Goal: Navigation & Orientation: Find specific page/section

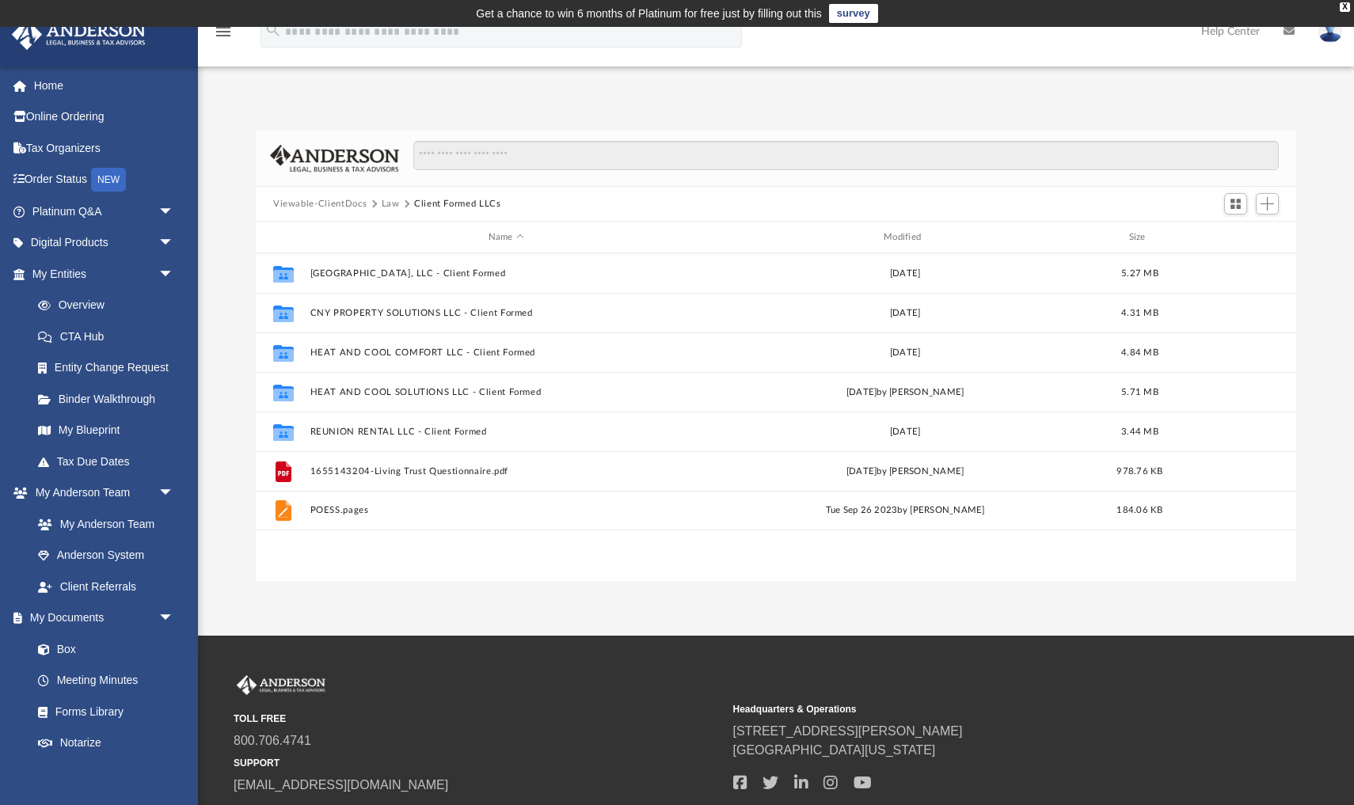
scroll to position [360, 1040]
click at [53, 82] on link "Home" at bounding box center [104, 86] width 187 height 32
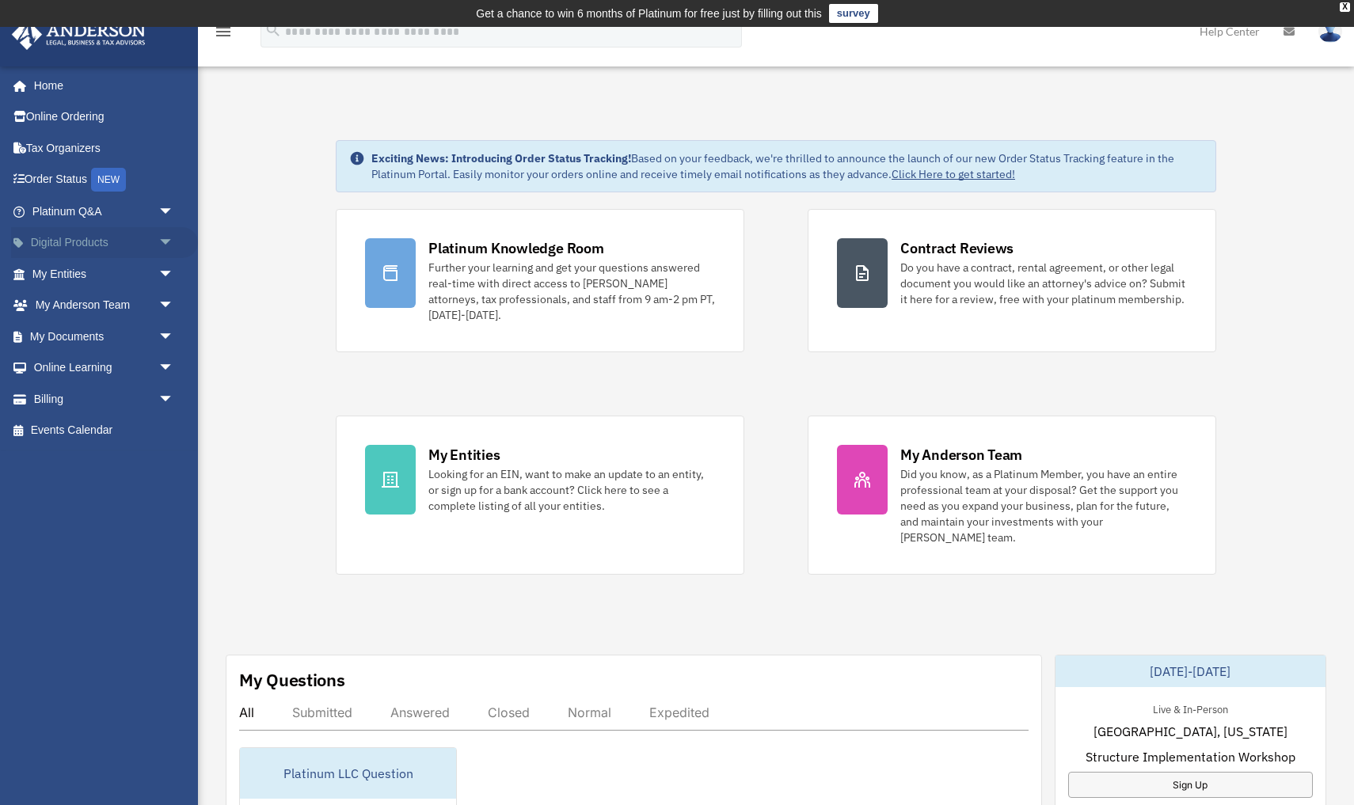
click at [165, 241] on span "arrow_drop_down" at bounding box center [174, 243] width 32 height 32
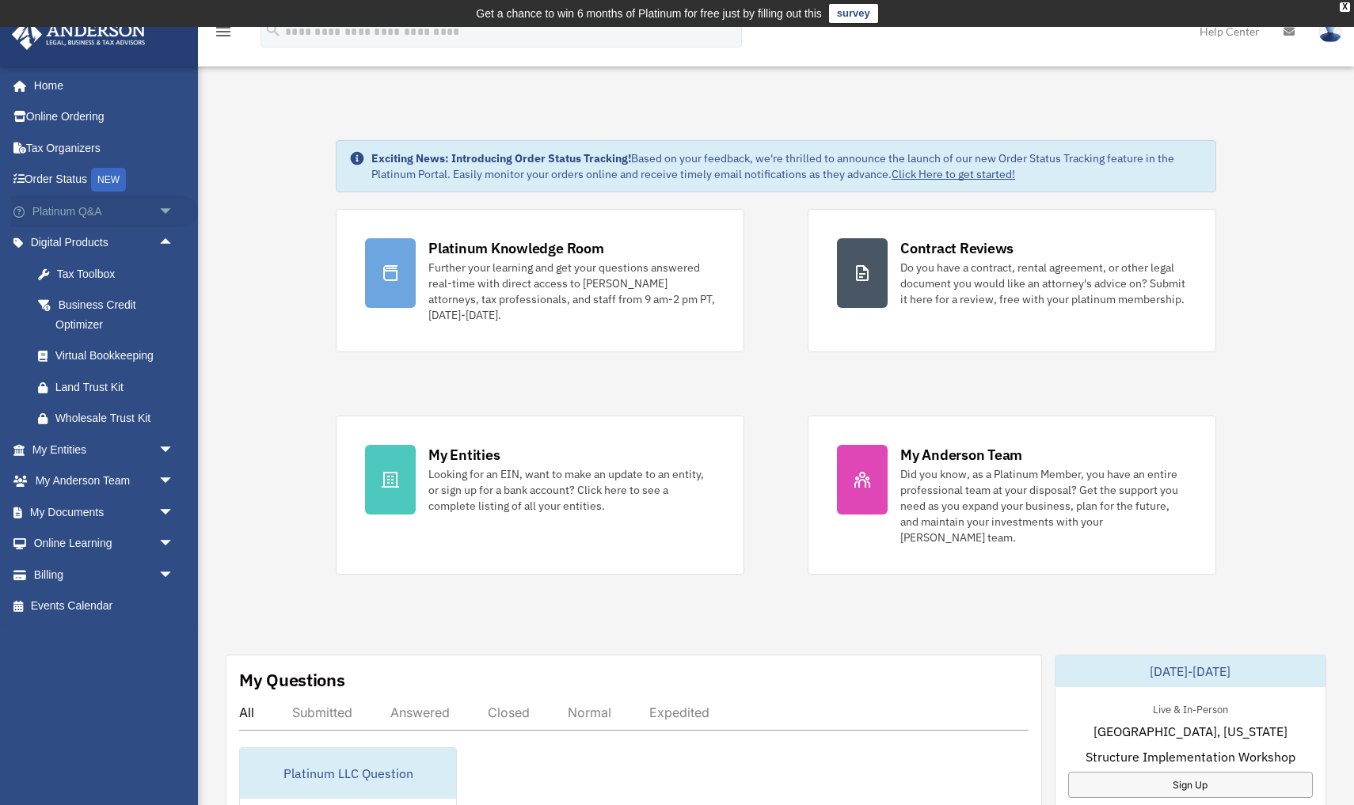
click at [167, 208] on span "arrow_drop_down" at bounding box center [174, 212] width 32 height 32
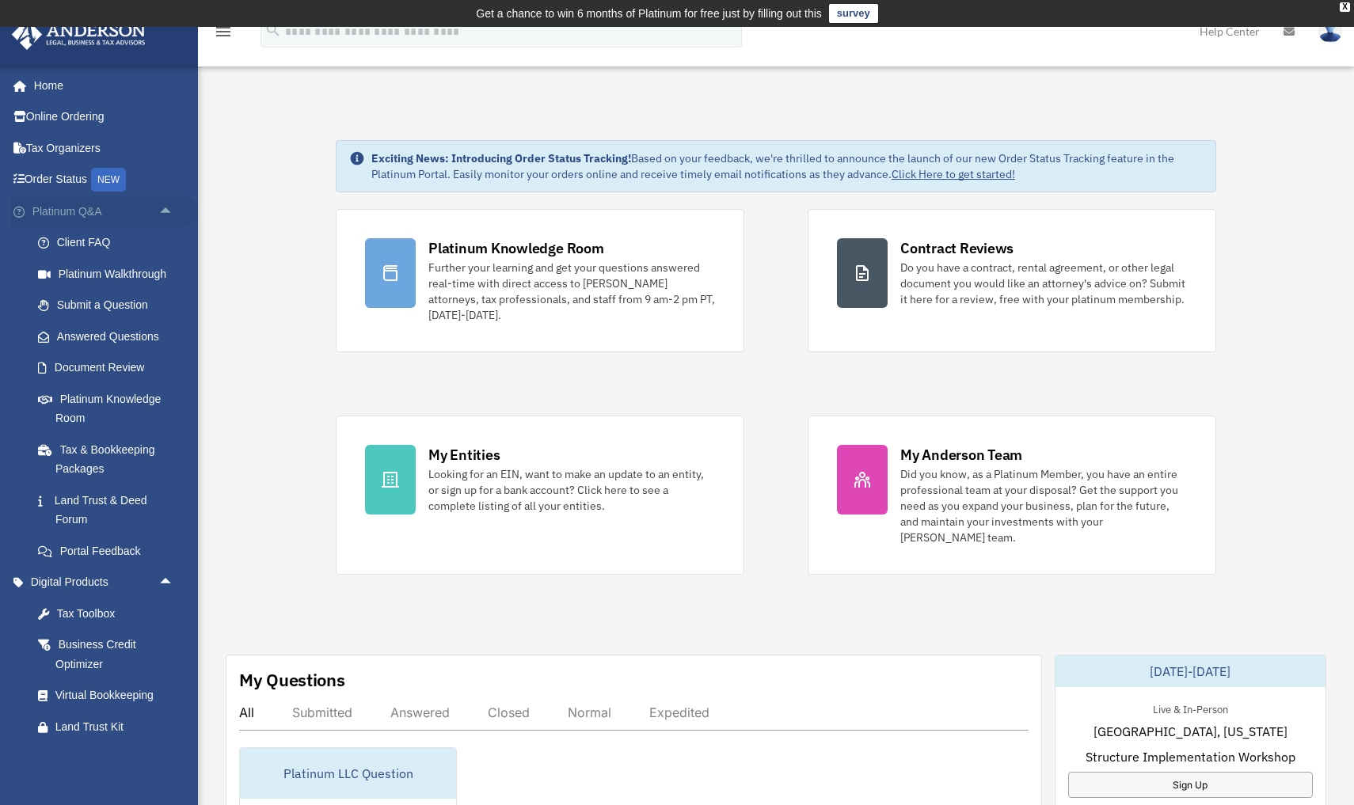
click at [170, 208] on span "arrow_drop_up" at bounding box center [174, 212] width 32 height 32
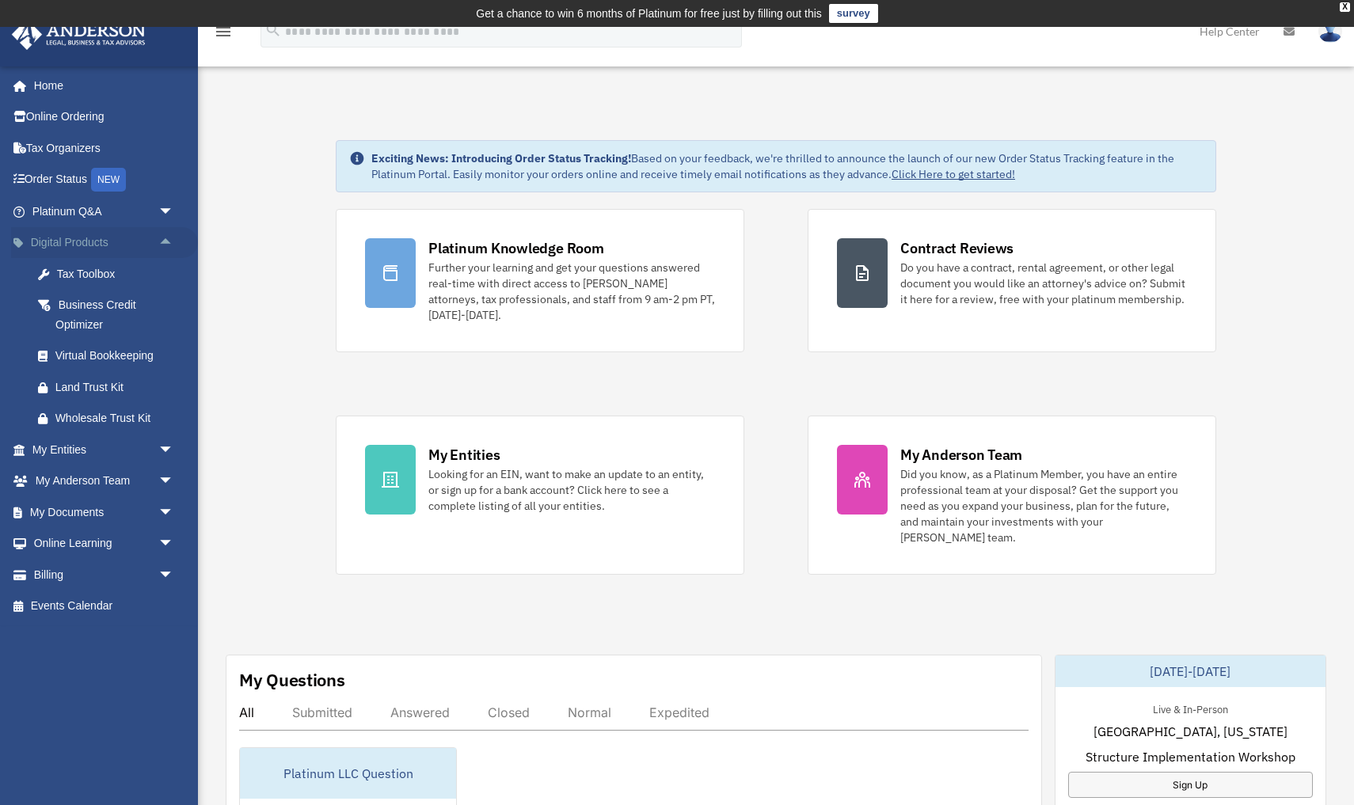
click at [168, 240] on span "arrow_drop_up" at bounding box center [174, 243] width 32 height 32
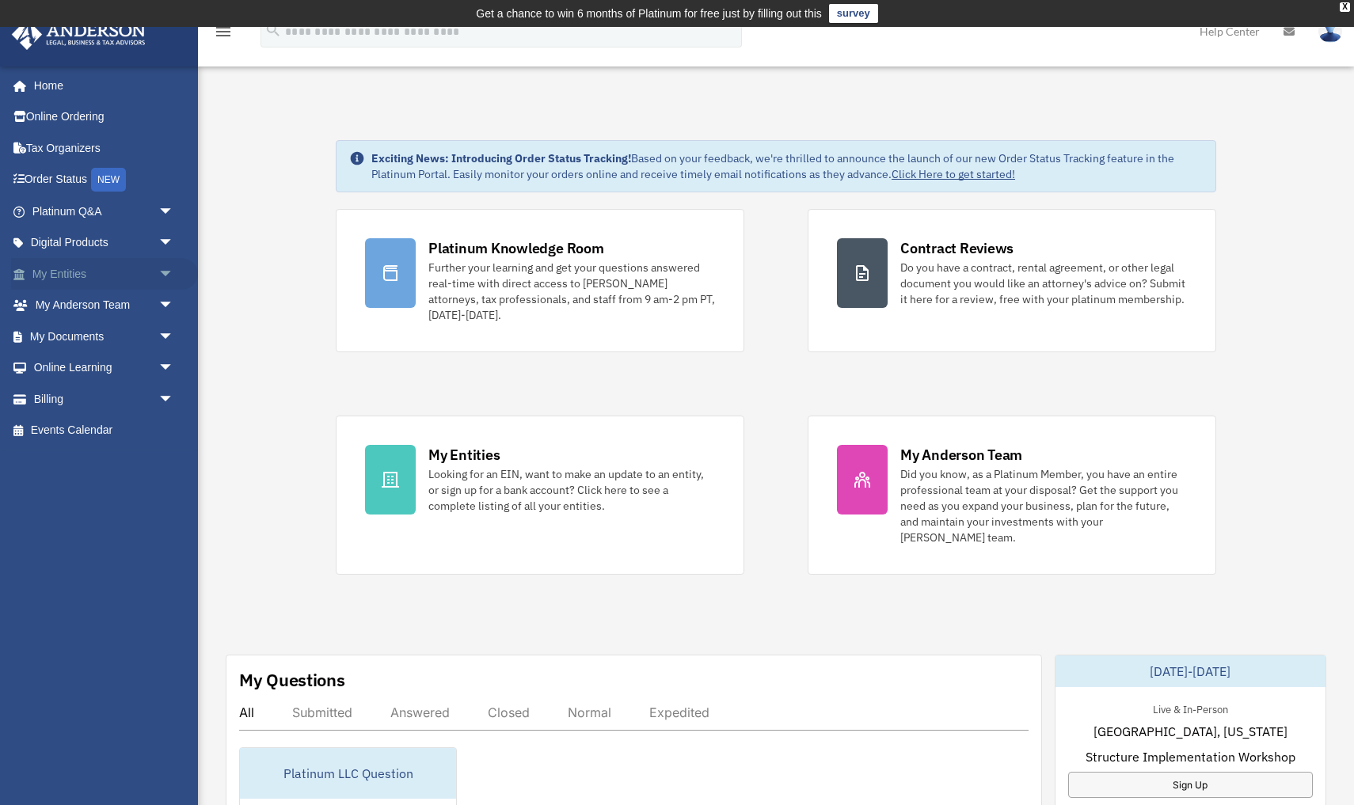
click at [166, 269] on span "arrow_drop_down" at bounding box center [174, 274] width 32 height 32
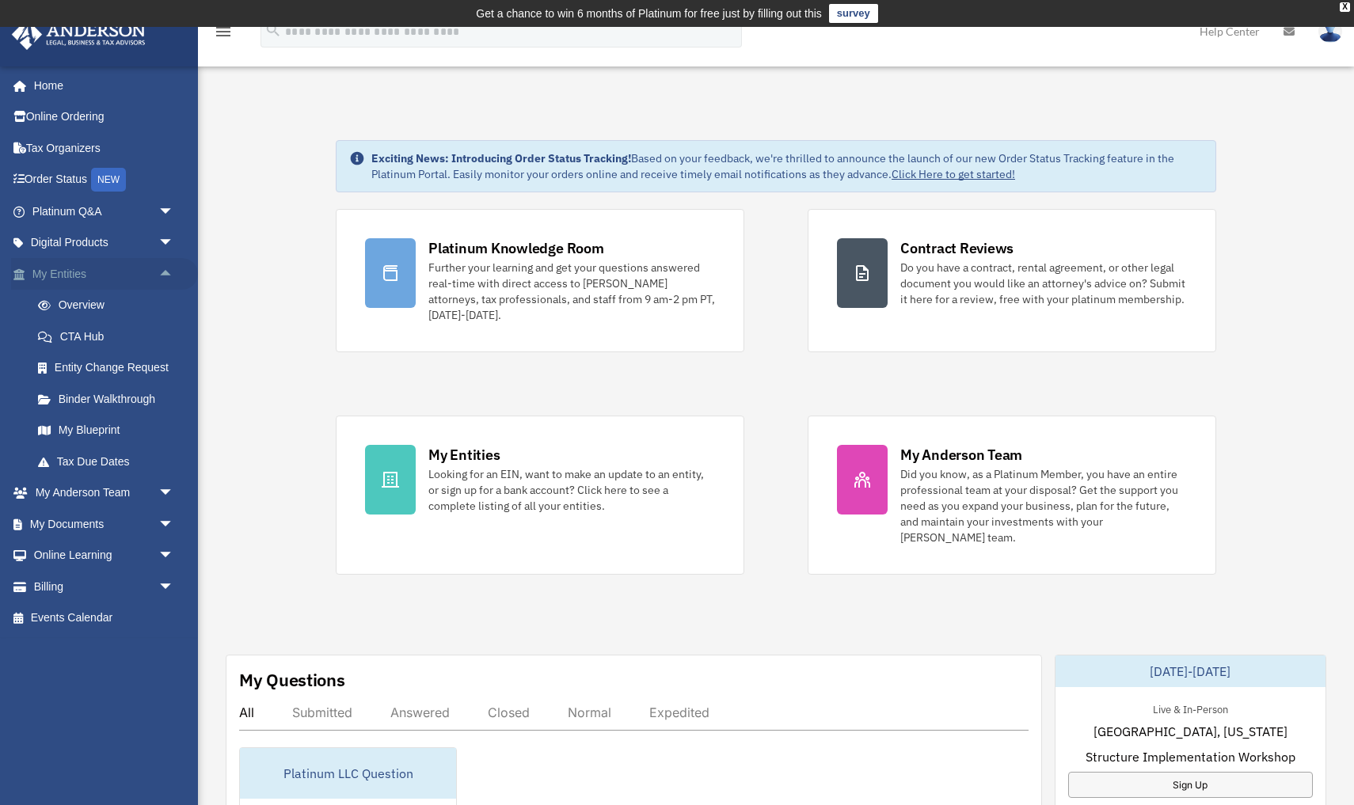
click at [166, 269] on span "arrow_drop_up" at bounding box center [174, 274] width 32 height 32
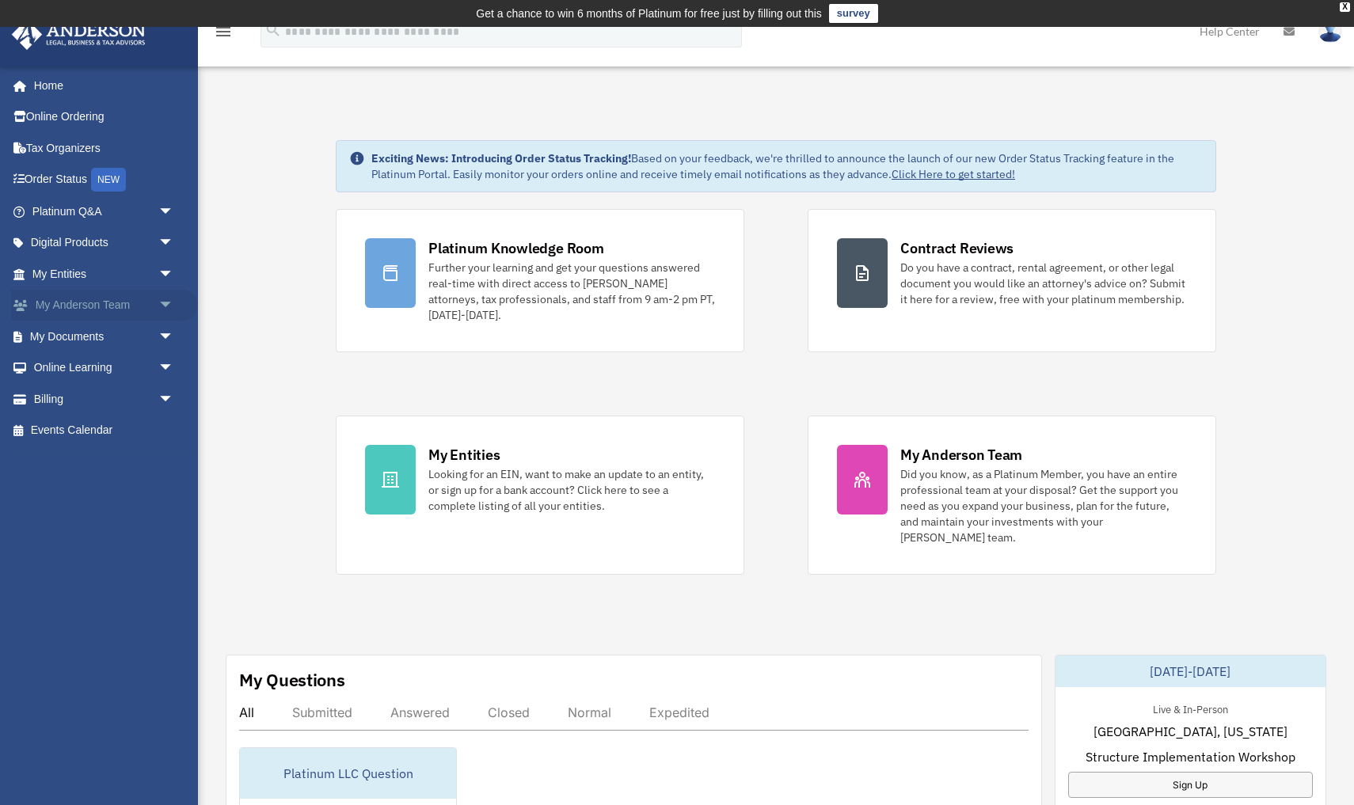
click at [166, 307] on span "arrow_drop_down" at bounding box center [174, 306] width 32 height 32
click at [166, 307] on span "arrow_drop_up" at bounding box center [174, 306] width 32 height 32
click at [165, 334] on span "arrow_drop_down" at bounding box center [174, 337] width 32 height 32
click at [118, 391] on link "Meeting Minutes" at bounding box center [110, 399] width 176 height 32
click at [106, 396] on link "Meeting Minutes" at bounding box center [110, 399] width 176 height 32
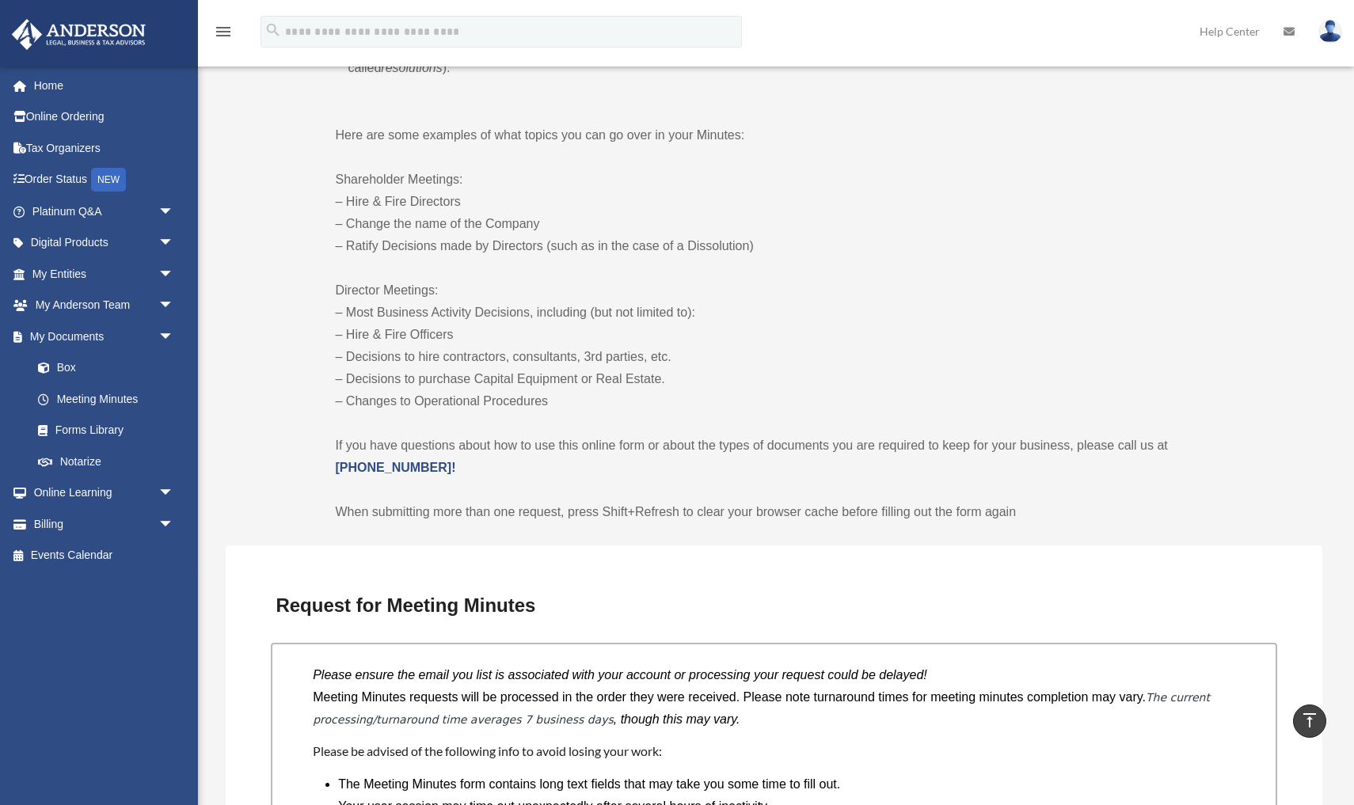
scroll to position [732, 0]
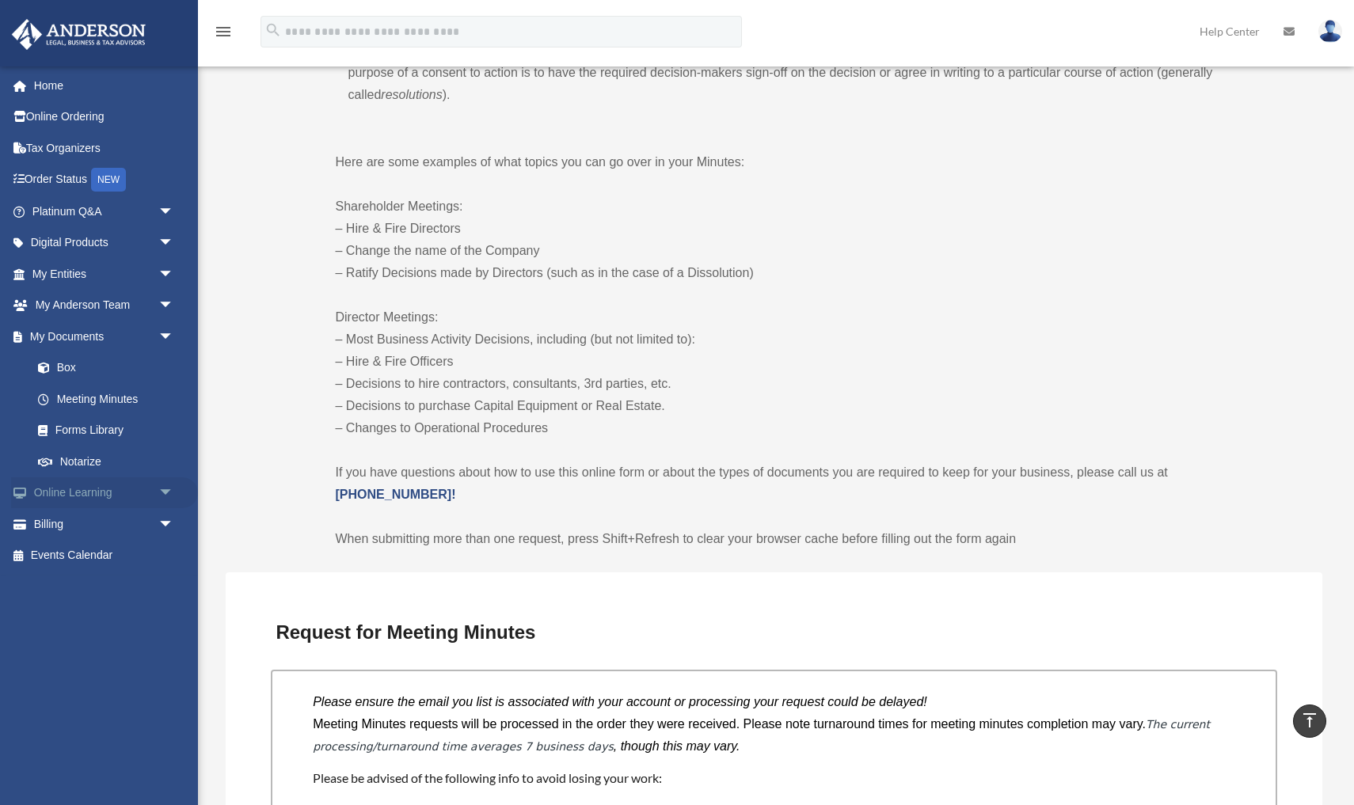
click at [163, 486] on span "arrow_drop_down" at bounding box center [174, 493] width 32 height 32
click at [166, 611] on span "arrow_drop_down" at bounding box center [174, 619] width 32 height 32
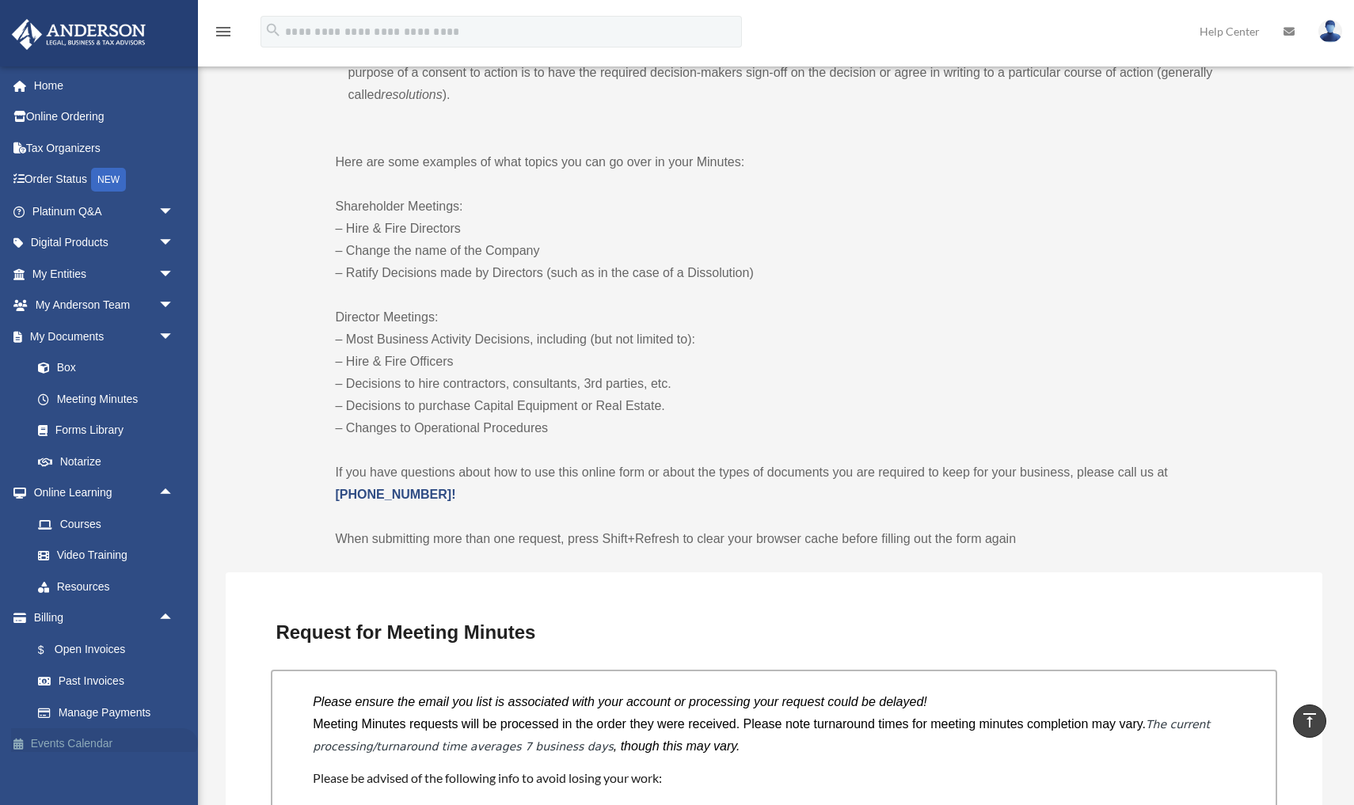
click at [72, 737] on link "Events Calendar" at bounding box center [104, 744] width 187 height 32
